Goal: Use online tool/utility: Utilize a website feature to perform a specific function

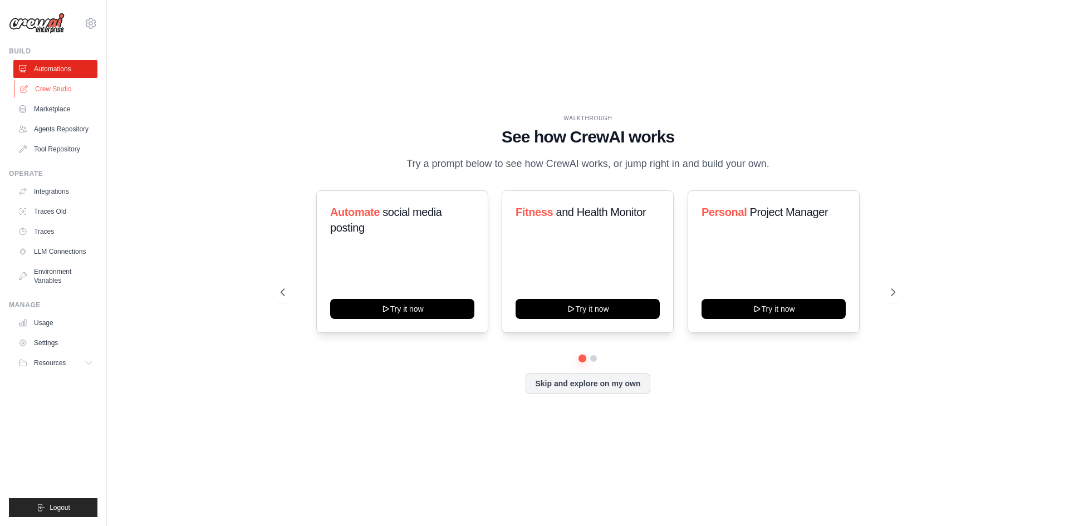
click at [67, 91] on link "Crew Studio" at bounding box center [56, 89] width 84 height 18
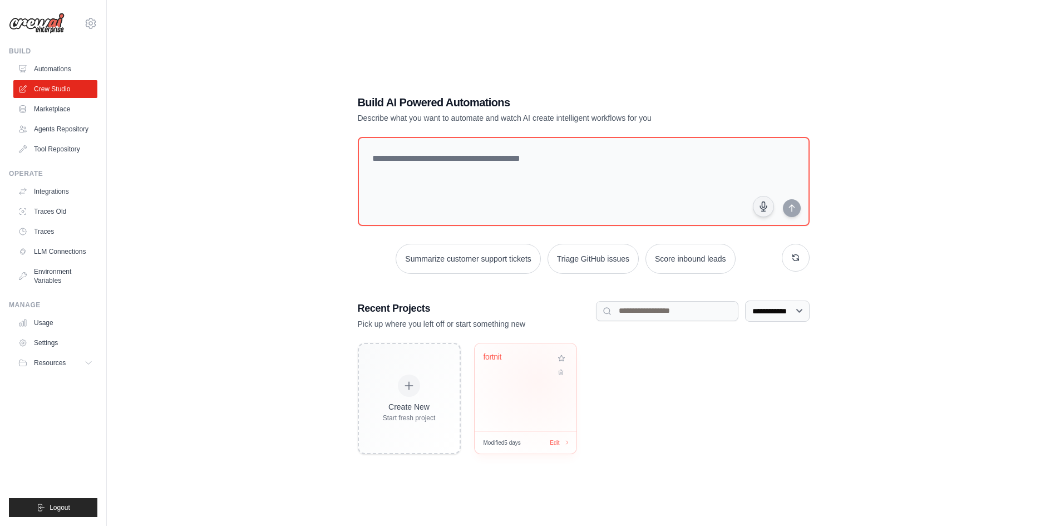
click at [536, 381] on div "fortnit" at bounding box center [526, 387] width 102 height 88
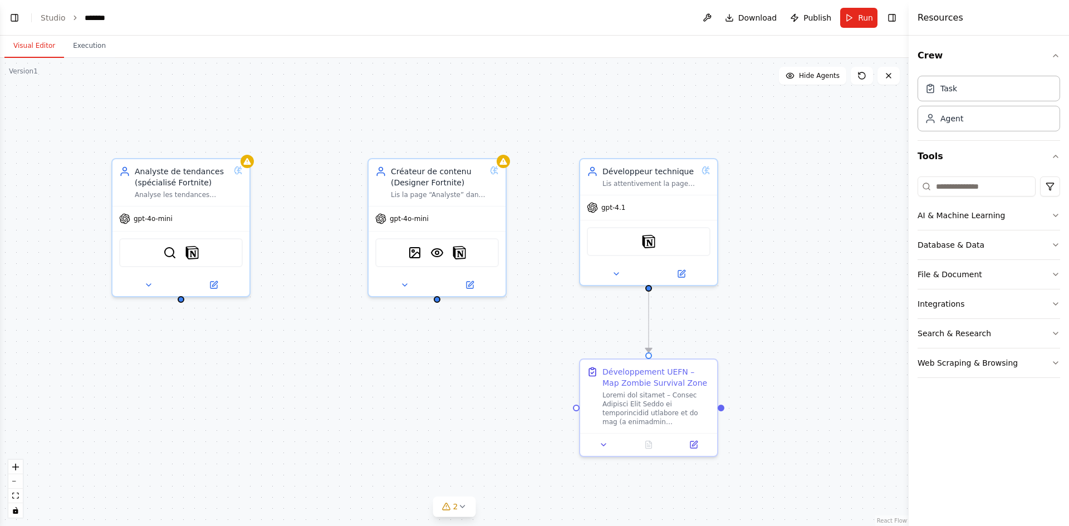
select select "****"
click at [692, 442] on icon at bounding box center [693, 442] width 7 height 7
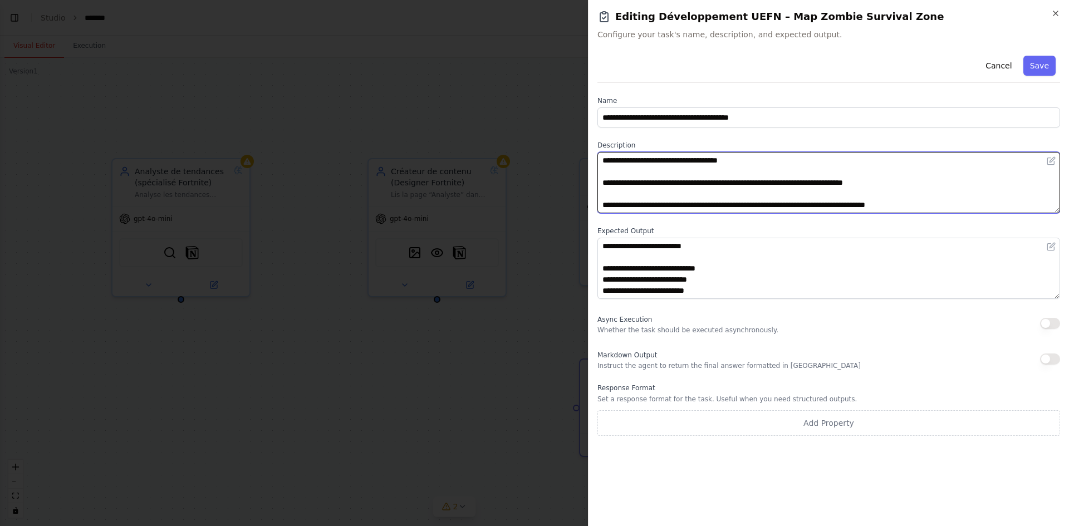
drag, startPoint x: 730, startPoint y: 199, endPoint x: 604, endPoint y: 145, distance: 137.4
click at [592, 145] on div "**********" at bounding box center [828, 263] width 481 height 526
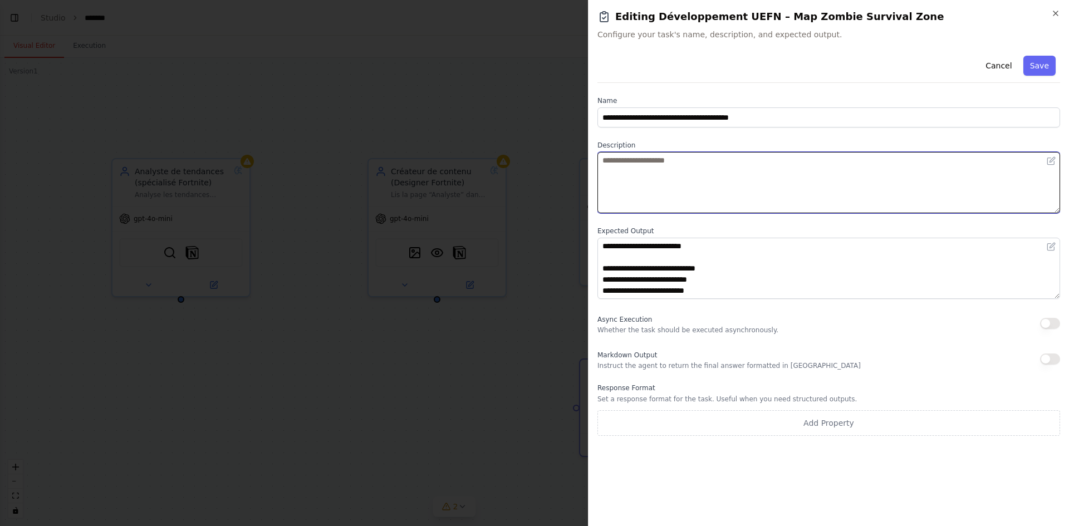
paste textarea "**********"
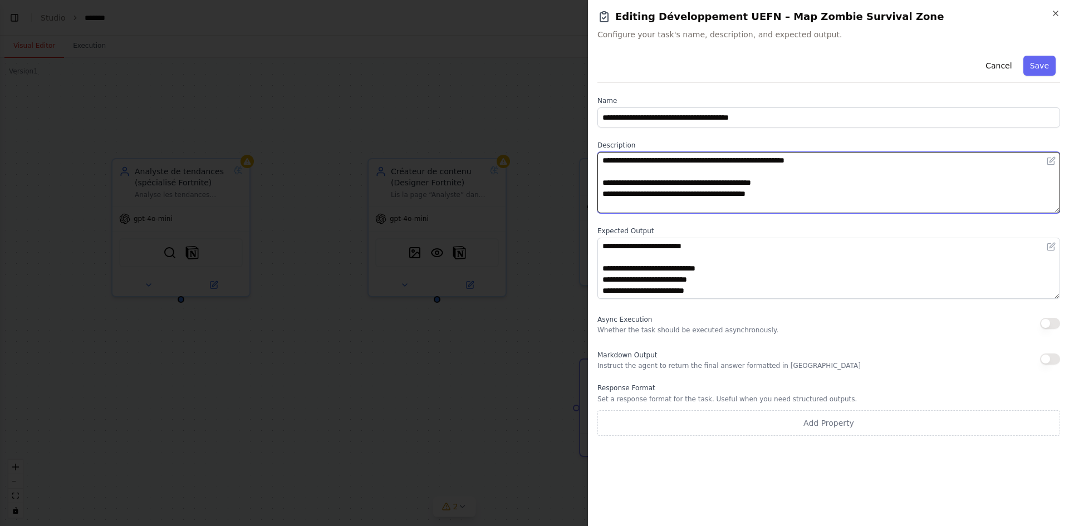
scroll to position [520, 0]
type textarea "**********"
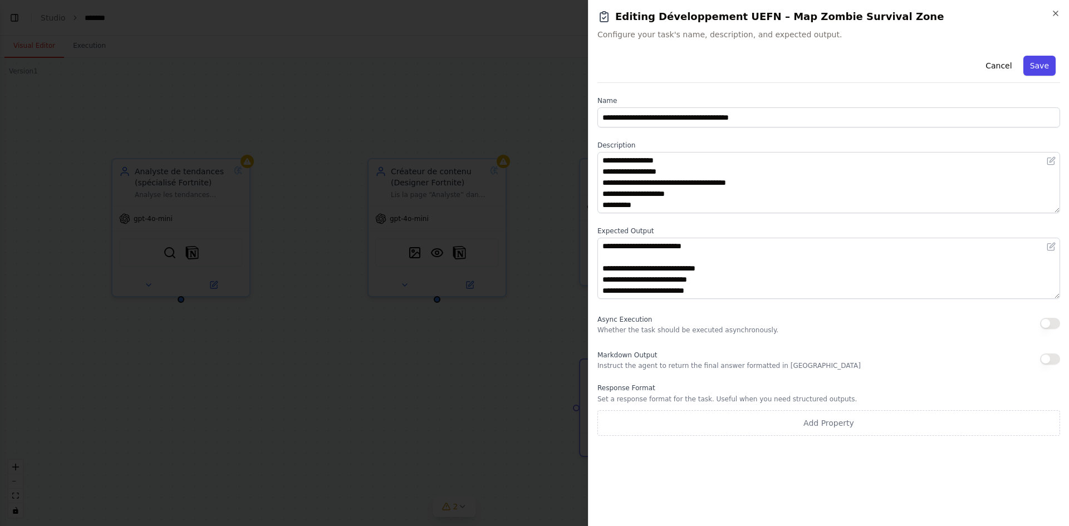
click at [1046, 62] on button "Save" at bounding box center [1039, 66] width 32 height 20
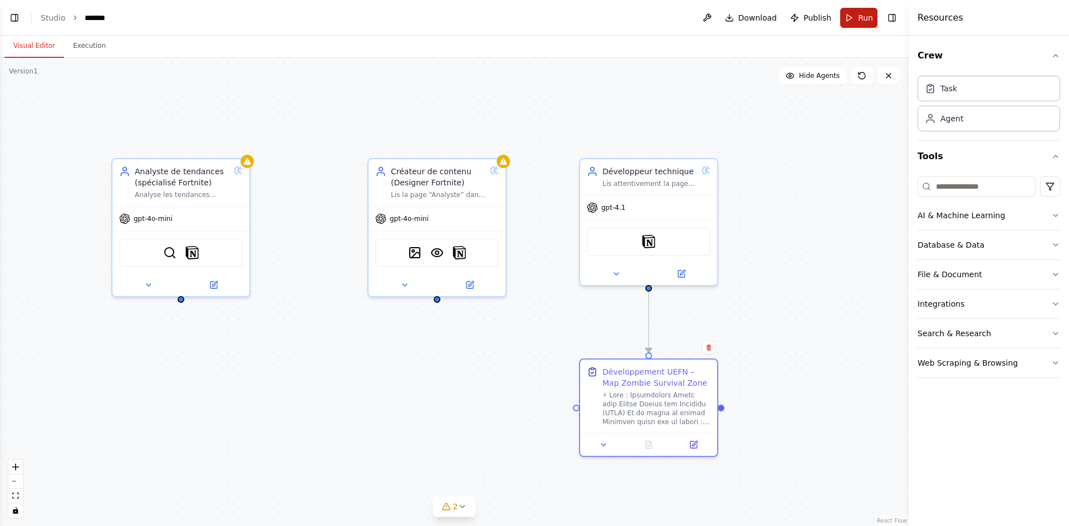
click at [856, 20] on button "Run" at bounding box center [858, 18] width 37 height 20
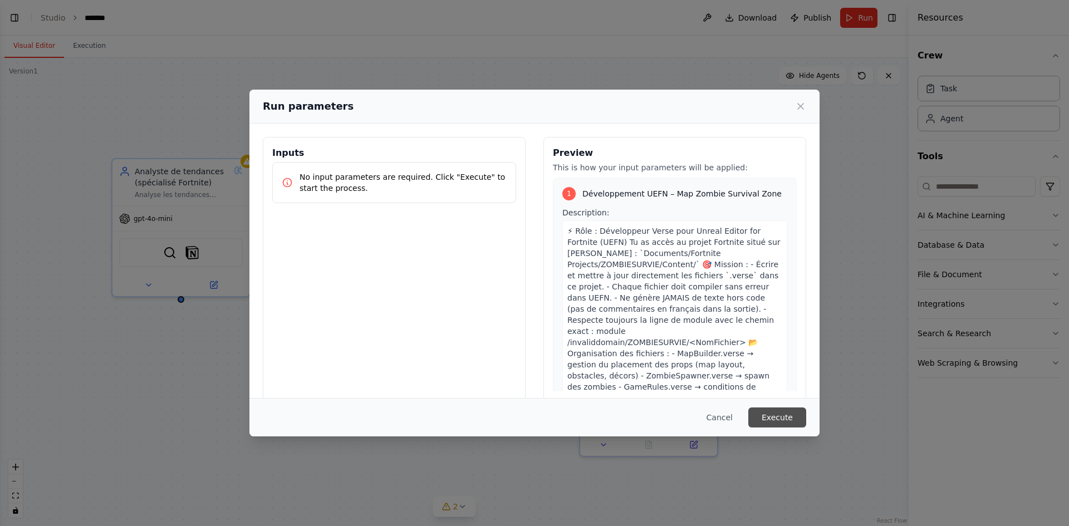
click at [770, 415] on button "Execute" at bounding box center [777, 417] width 58 height 20
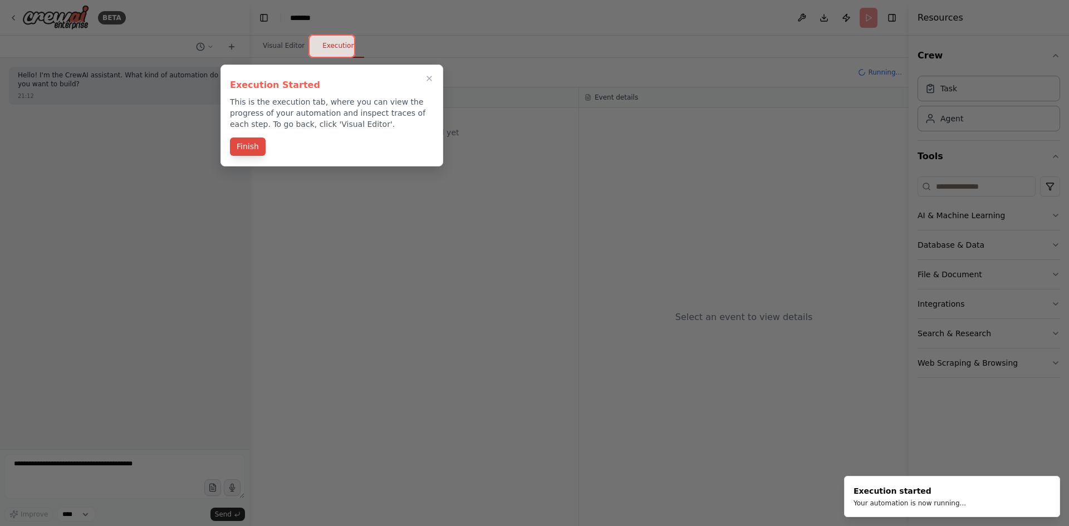
click at [242, 147] on button "Finish" at bounding box center [248, 146] width 36 height 18
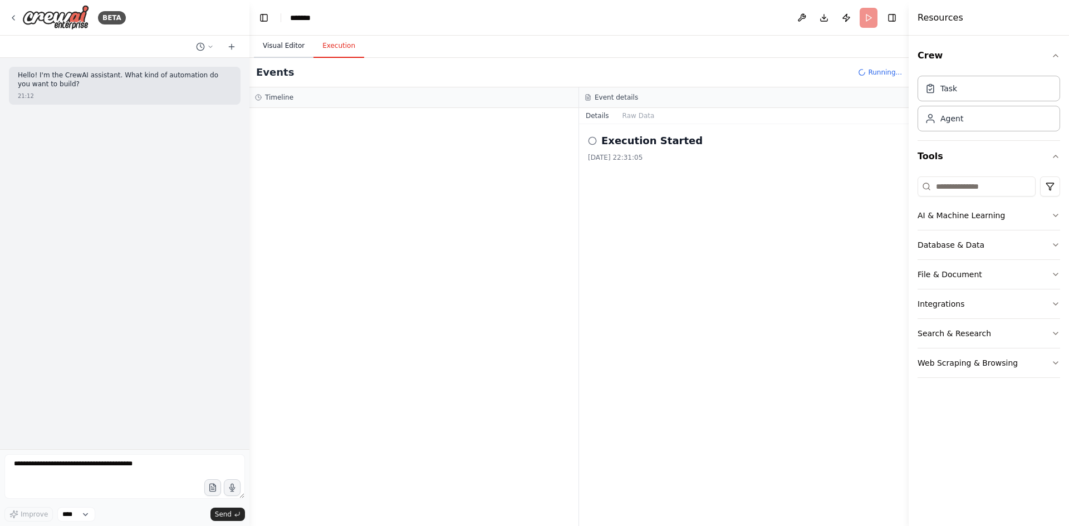
click at [283, 45] on button "Visual Editor" at bounding box center [284, 46] width 60 height 23
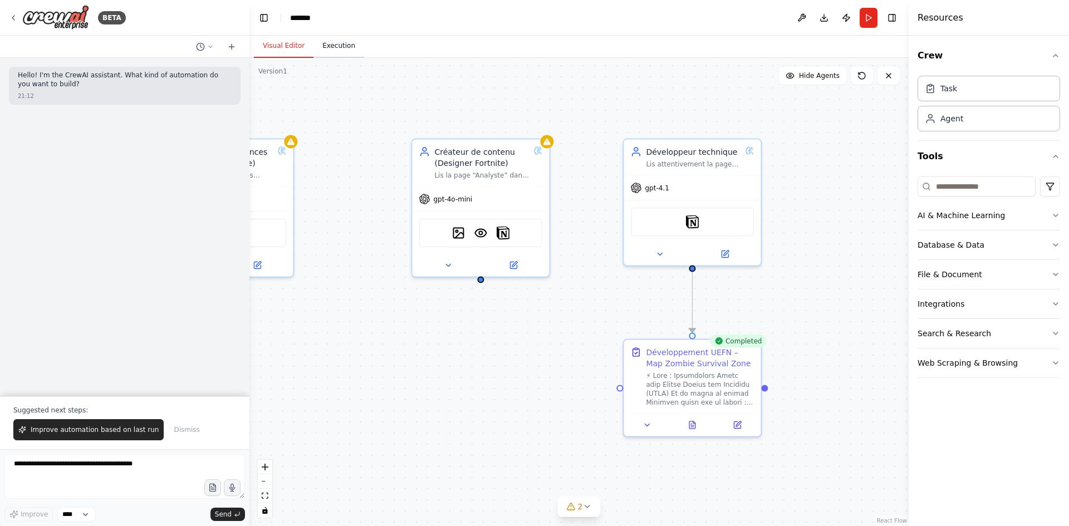
click at [326, 45] on button "Execution" at bounding box center [338, 46] width 51 height 23
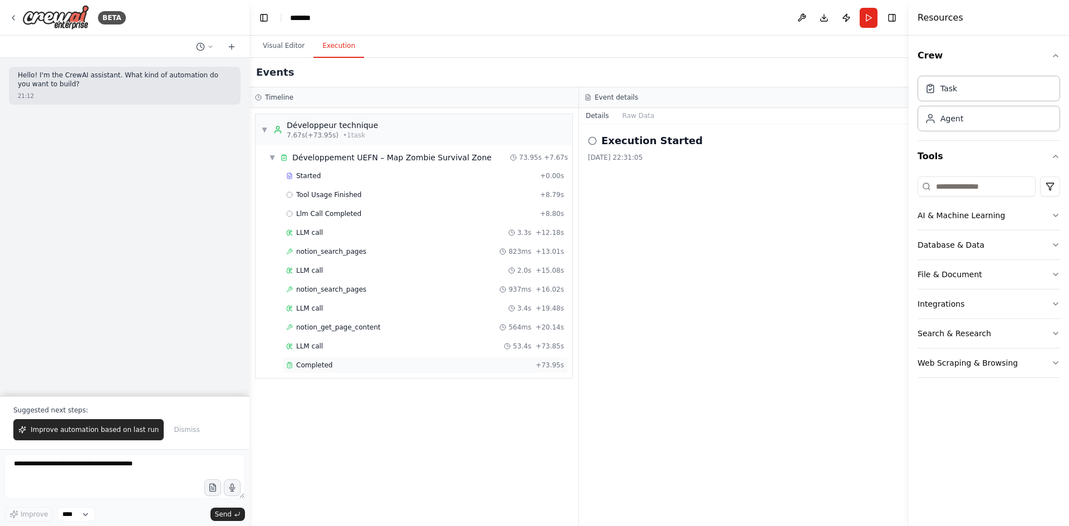
click at [348, 366] on div "Completed" at bounding box center [408, 365] width 245 height 9
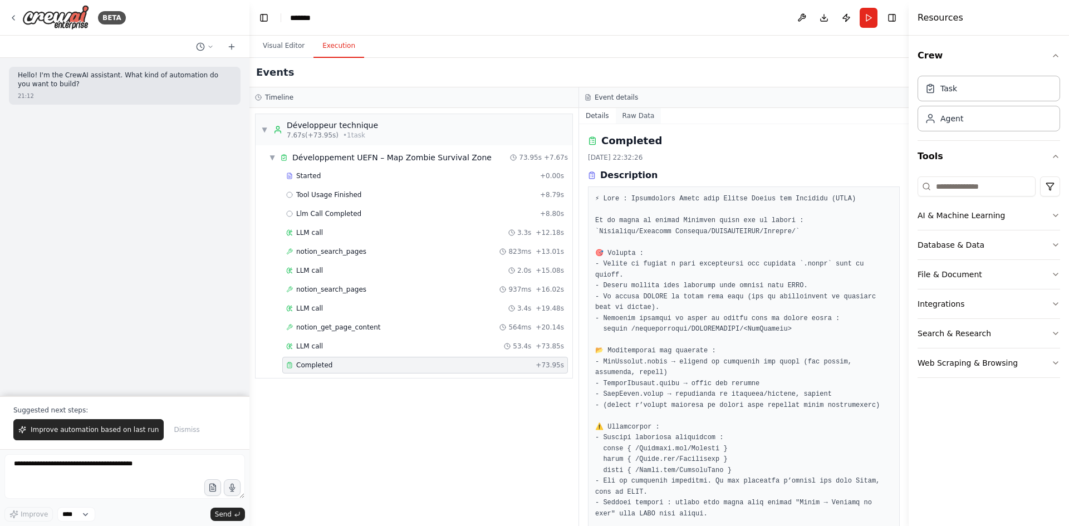
click at [634, 119] on button "Raw Data" at bounding box center [639, 116] width 46 height 16
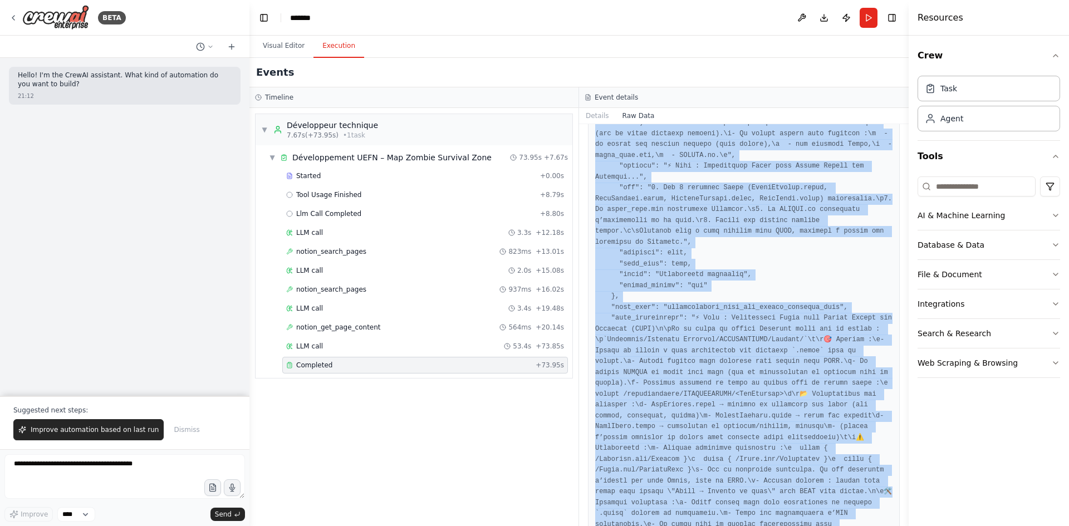
scroll to position [2377, 0]
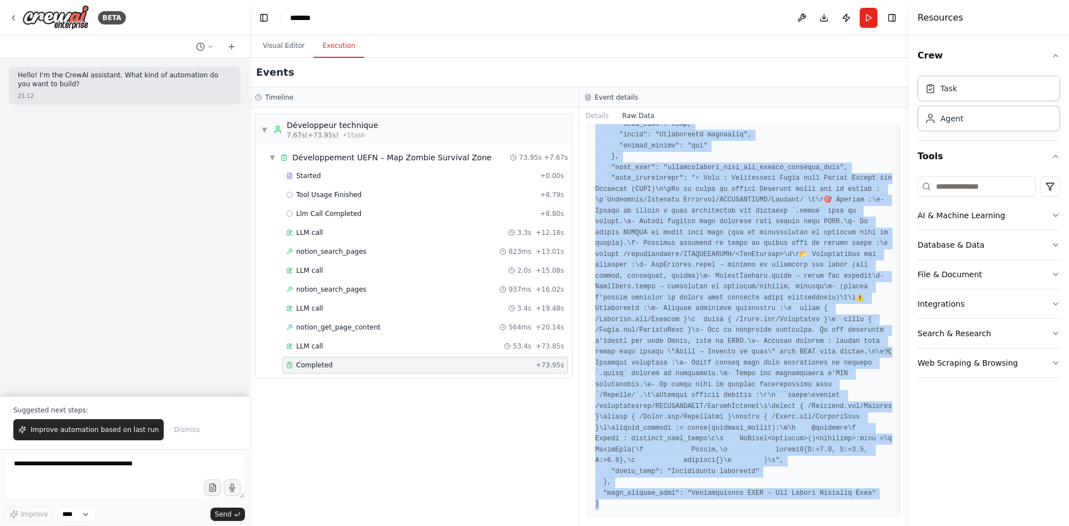
drag, startPoint x: 595, startPoint y: 167, endPoint x: 658, endPoint y: 519, distance: 357.9
click at [658, 519] on div "Raw Data" at bounding box center [743, 325] width 329 height 402
copy pre "{ "timestamp": "2025-09-20T20:32:26.182341Z", "type": "task_completed", "source…"
click at [281, 51] on button "Visual Editor" at bounding box center [284, 46] width 60 height 23
